Goal: Information Seeking & Learning: Compare options

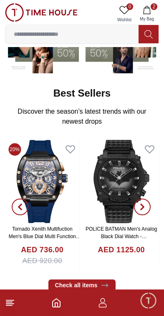
scroll to position [95, 0]
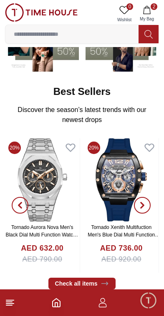
click at [36, 187] on img at bounding box center [42, 179] width 75 height 83
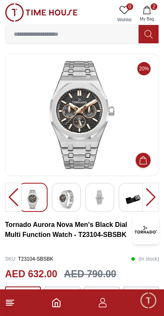
click at [70, 202] on img at bounding box center [66, 199] width 15 height 19
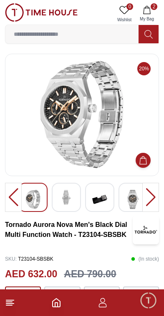
click at [106, 202] on img at bounding box center [99, 199] width 15 height 19
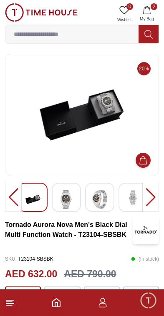
click at [133, 200] on img at bounding box center [132, 197] width 15 height 15
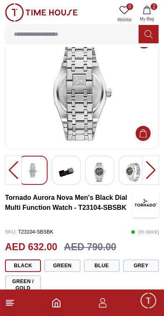
scroll to position [26, 0]
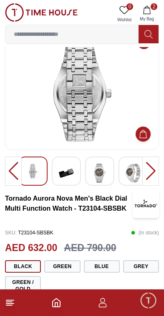
click at [154, 174] on div at bounding box center [150, 171] width 17 height 29
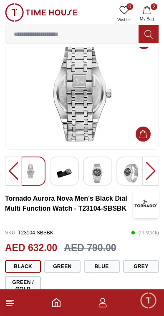
click at [147, 10] on icon "button" at bounding box center [146, 10] width 8 height 8
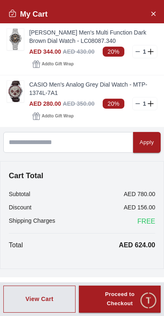
click at [15, 95] on img at bounding box center [15, 91] width 17 height 21
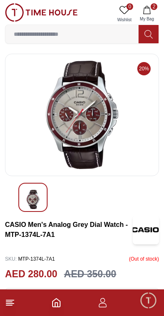
click at [147, 12] on icon "button" at bounding box center [146, 10] width 8 height 8
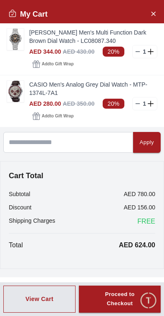
click at [10, 44] on img at bounding box center [15, 39] width 17 height 21
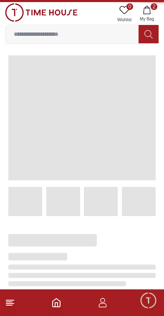
click at [14, 40] on input at bounding box center [71, 34] width 133 height 17
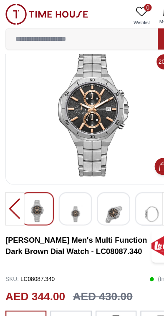
scroll to position [14, 0]
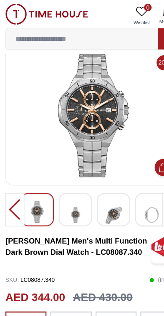
click at [7, 115] on div at bounding box center [82, 101] width 154 height 122
click at [13, 9] on img at bounding box center [41, 12] width 72 height 18
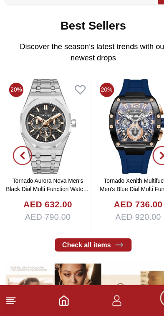
scroll to position [125, 0]
